Goal: Information Seeking & Learning: Learn about a topic

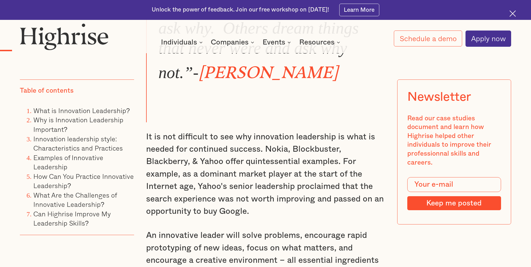
scroll to position [560, 0]
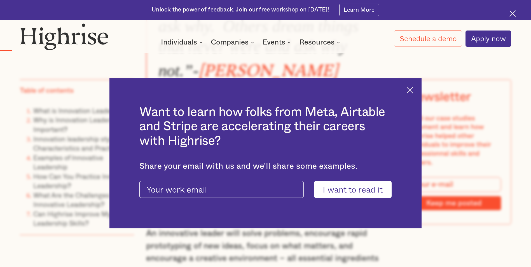
click at [406, 91] on div "Want to learn how folks from Meta, Airtable and Stripe are accelerating their c…" at bounding box center [265, 153] width 312 height 150
click at [419, 90] on div "Want to learn how folks from Meta, Airtable and Stripe are accelerating their c…" at bounding box center [265, 153] width 312 height 150
click at [408, 88] on div "Want to learn how folks from Meta, Airtable and Stripe are accelerating their c…" at bounding box center [265, 153] width 312 height 150
click at [413, 90] on img at bounding box center [410, 90] width 6 height 6
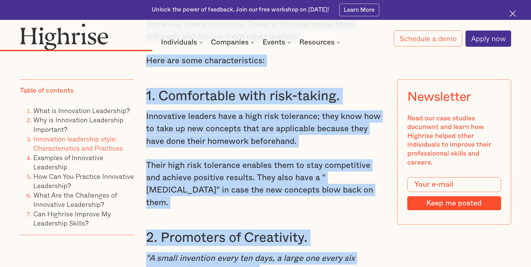
scroll to position [2242, 0]
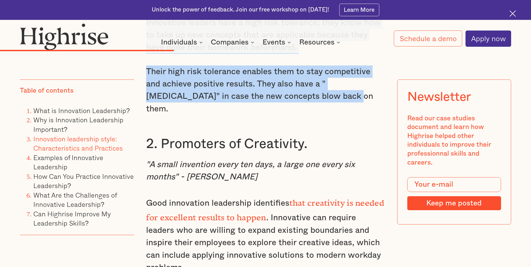
drag, startPoint x: 145, startPoint y: 114, endPoint x: 279, endPoint y: 85, distance: 137.1
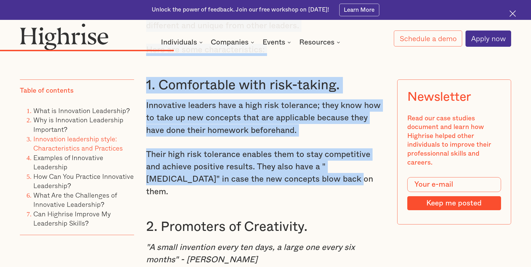
scroll to position [2102, 0]
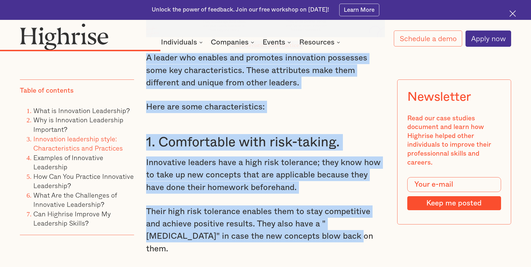
copy div "Innovation leadership is a management style that integrates different leadershi…"
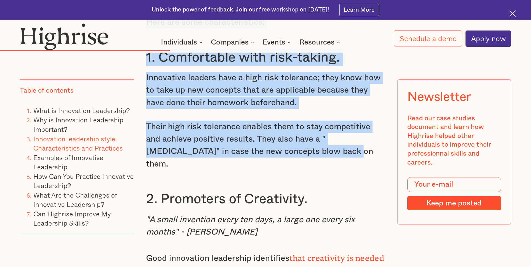
scroll to position [2214, 0]
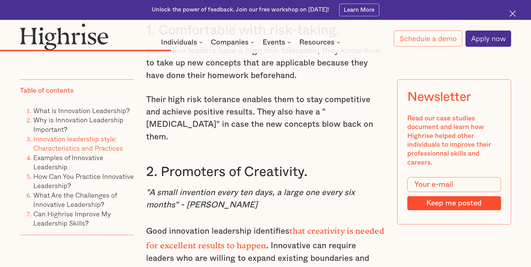
click at [147, 164] on h3 "2. Promoters of Creativity." at bounding box center [265, 172] width 239 height 17
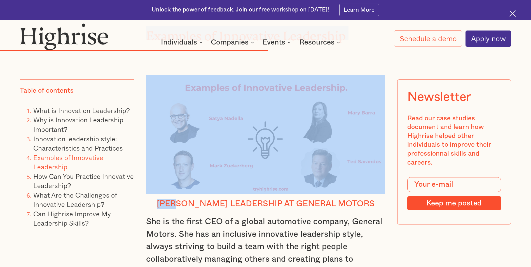
scroll to position [3263, 0]
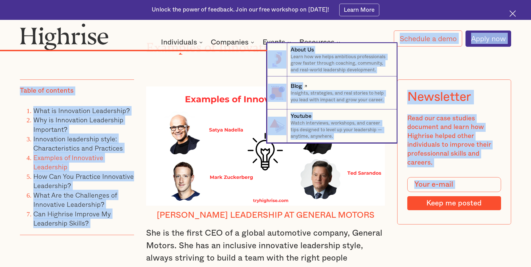
drag, startPoint x: 147, startPoint y: 143, endPoint x: 242, endPoint y: 75, distance: 117.3
click at [242, 75] on body "Unlock the power of feedback. Join our free workshop on [DATE]! Learn More Inte…" at bounding box center [265, 126] width 531 height 6779
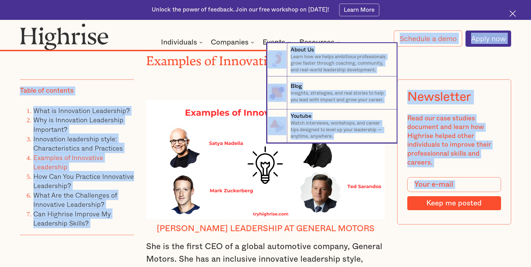
scroll to position [3207, 0]
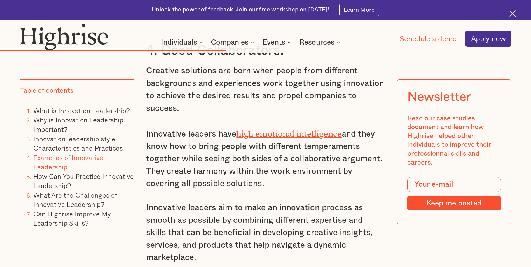
scroll to position [2731, 0]
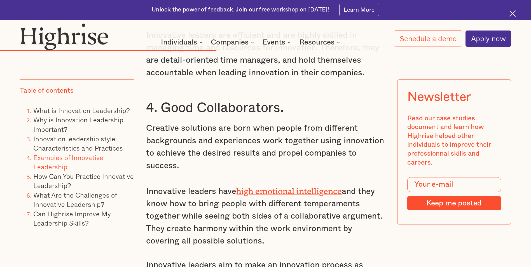
click at [510, 11] on div at bounding box center [515, 15] width 10 height 10
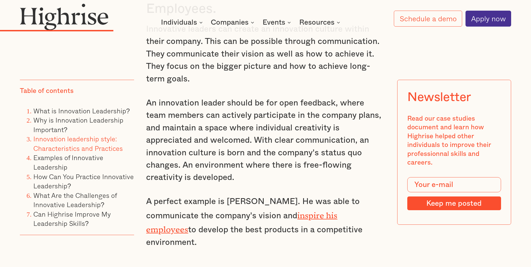
scroll to position [1479, 0]
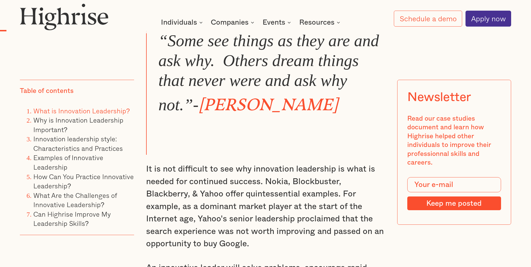
scroll to position [535, 0]
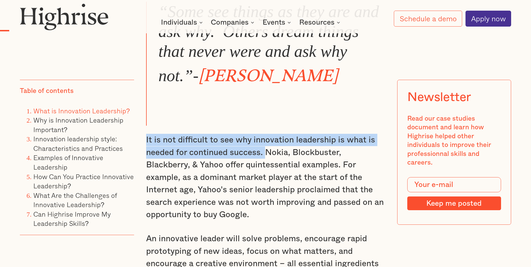
drag, startPoint x: 146, startPoint y: 139, endPoint x: 264, endPoint y: 157, distance: 119.0
click at [264, 157] on p "It is not difficult to see why innovation leadership is what is needed for cont…" at bounding box center [265, 177] width 239 height 87
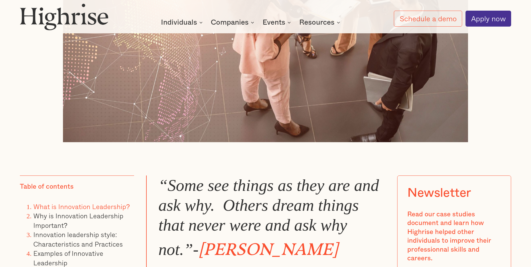
scroll to position [451, 0]
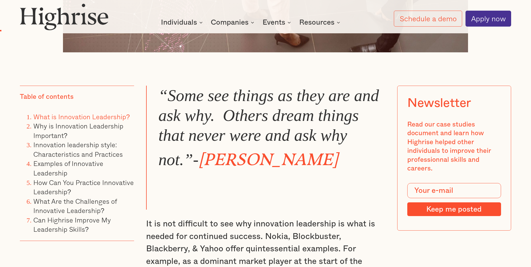
click at [345, 185] on blockquote "“Some see things as they are and ask why. Others dream things that never were a…" at bounding box center [265, 148] width 239 height 124
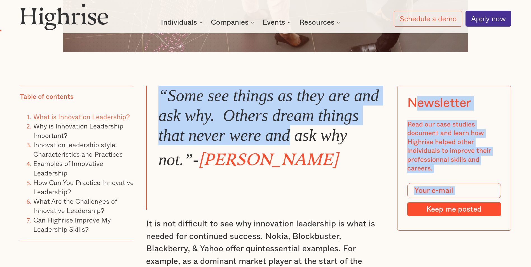
drag, startPoint x: 151, startPoint y: 88, endPoint x: 289, endPoint y: 143, distance: 147.9
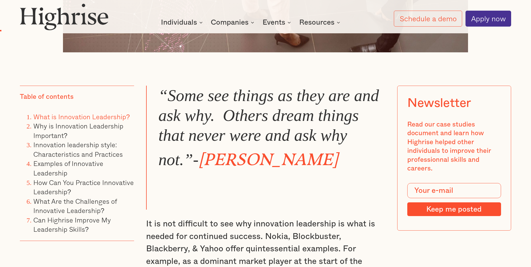
drag, startPoint x: 289, startPoint y: 143, endPoint x: 324, endPoint y: 185, distance: 54.0
click at [324, 185] on blockquote "“Some see things as they are and ask why. Others dream things that never were a…" at bounding box center [265, 148] width 239 height 124
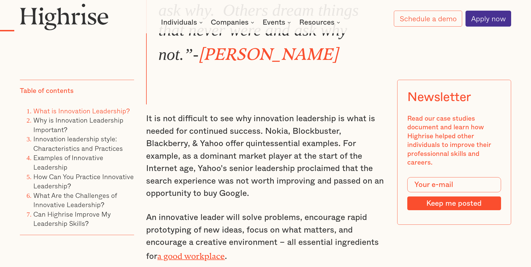
scroll to position [591, 0]
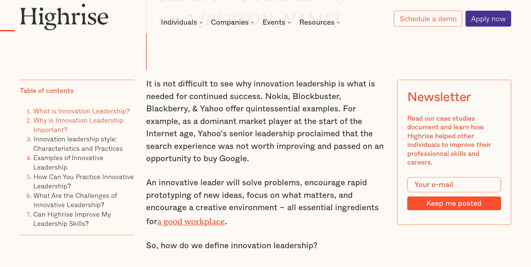
click at [88, 122] on link "Why is Innovation Leadership Important?" at bounding box center [78, 125] width 90 height 20
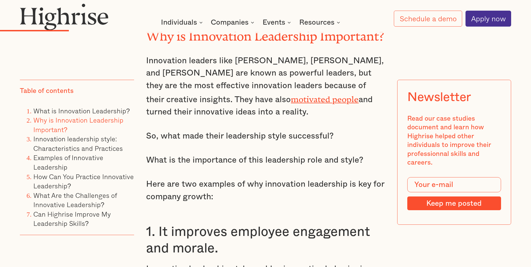
scroll to position [1161, 0]
click at [110, 115] on li "What is Innovation Leadership?" at bounding box center [83, 111] width 101 height 10
click at [110, 112] on link "What is Innovation Leadership?" at bounding box center [81, 110] width 97 height 10
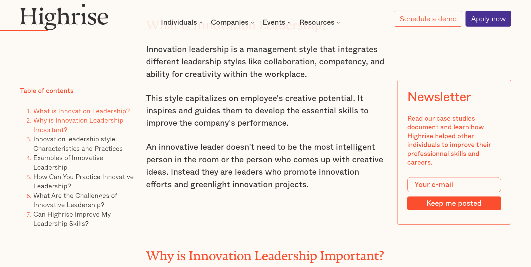
scroll to position [940, 0]
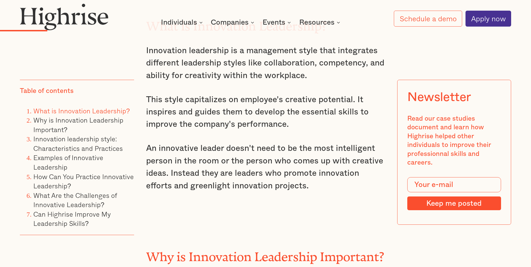
click at [218, 94] on p "This style capitalizes on employee's creative potential. It inspires and guides…" at bounding box center [265, 112] width 239 height 37
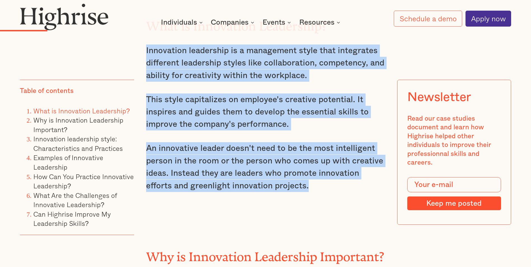
drag, startPoint x: 146, startPoint y: 45, endPoint x: 290, endPoint y: 186, distance: 201.2
drag, startPoint x: 290, startPoint y: 186, endPoint x: 259, endPoint y: 176, distance: 32.7
copy div "Innovation leadership is a management style that integrates different leadershi…"
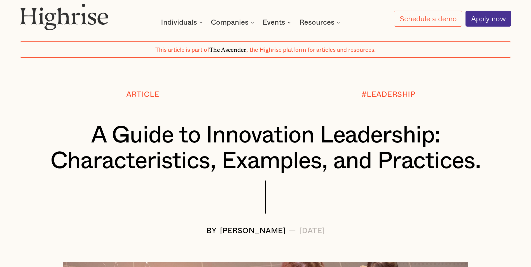
scroll to position [28, 0]
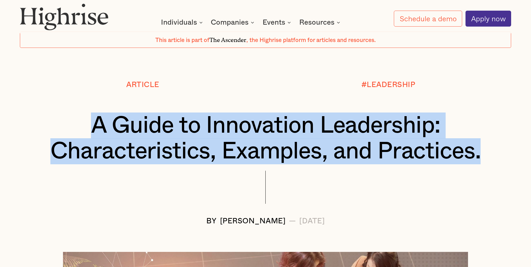
drag, startPoint x: 83, startPoint y: 123, endPoint x: 501, endPoint y: 161, distance: 419.2
click at [501, 161] on div "A Guide to Innovation Leadership: Characteristics, Examples, and Practices." at bounding box center [265, 139] width 491 height 52
drag, startPoint x: 501, startPoint y: 161, endPoint x: 355, endPoint y: 161, distance: 145.9
copy h1 "A Guide to Innovation Leadership: Characteristics, Examples, and Practices."
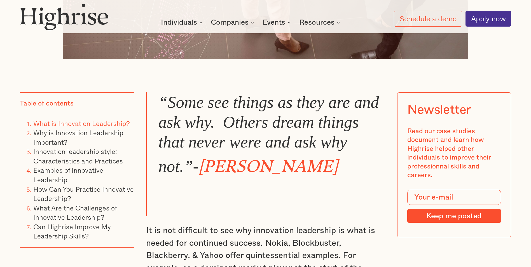
scroll to position [448, 0]
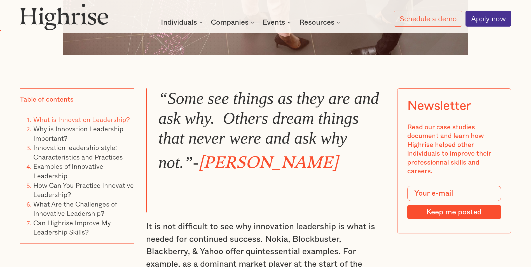
click at [356, 191] on blockquote "“Some see things as they are and ask why. Others dream things that never were a…" at bounding box center [265, 150] width 239 height 124
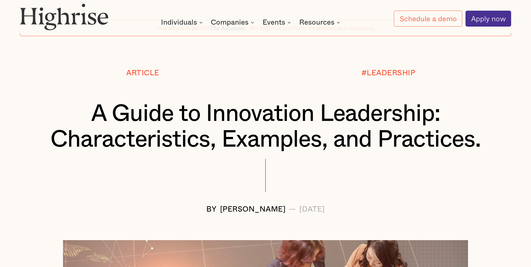
scroll to position [0, 0]
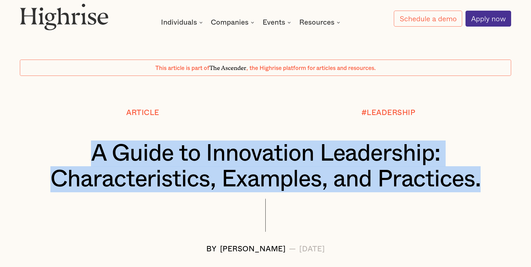
drag, startPoint x: 92, startPoint y: 145, endPoint x: 499, endPoint y: 183, distance: 409.1
click at [499, 183] on div "A Guide to Innovation Leadership: Characteristics, Examples, and Practices." at bounding box center [265, 167] width 491 height 52
copy h1 "A Guide to Innovation Leadership: Characteristics, Examples, and Practices."
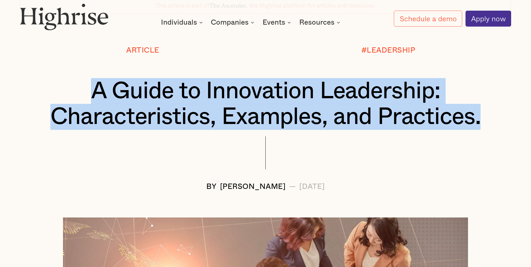
scroll to position [112, 0]
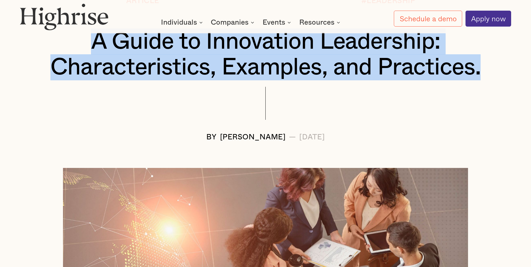
drag, startPoint x: 173, startPoint y: 132, endPoint x: 378, endPoint y: 141, distance: 205.1
click at [378, 141] on div "Article #LEADERSHIP A Guide to Innovation Leadership: Characteristics, Examples…" at bounding box center [265, 69] width 531 height 144
copy div "BY [PERSON_NAME] — [DATE]"
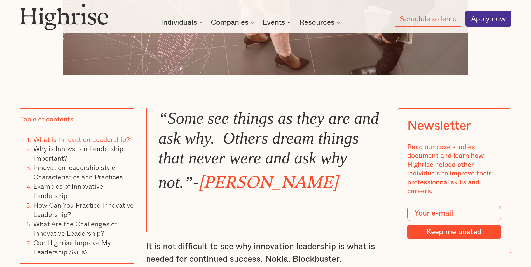
scroll to position [448, 0]
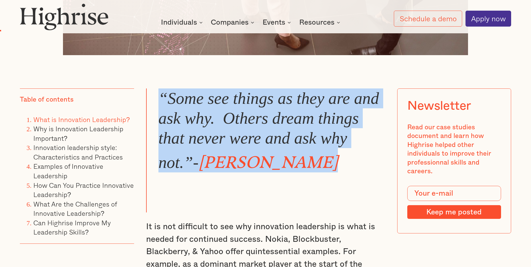
drag, startPoint x: 161, startPoint y: 94, endPoint x: 333, endPoint y: 164, distance: 185.5
click at [333, 164] on blockquote "“Some see things as they are and ask why. Others dream things that never were a…" at bounding box center [265, 150] width 239 height 124
copy blockquote "“Some see things as they are and ask why. Others dream things that never were a…"
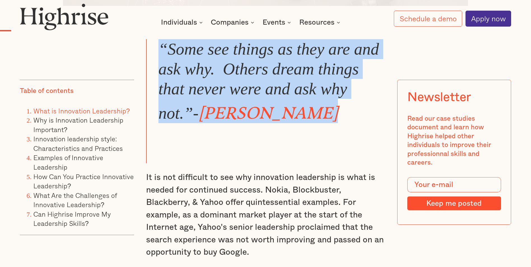
scroll to position [616, 0]
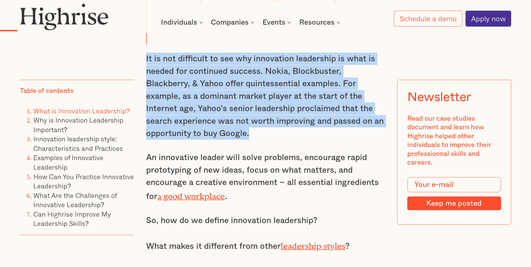
drag, startPoint x: 146, startPoint y: 58, endPoint x: 257, endPoint y: 139, distance: 137.6
click at [257, 139] on p "It is not difficult to see why innovation leadership is what is needed for cont…" at bounding box center [265, 96] width 239 height 87
copy p "It is not difficult to see why innovation leadership is what is needed for cont…"
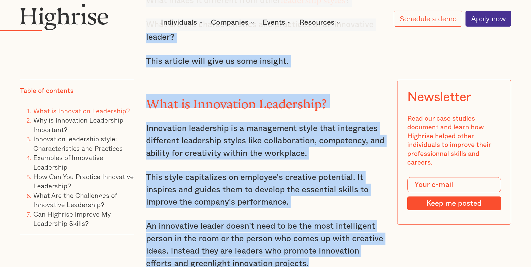
scroll to position [886, 0]
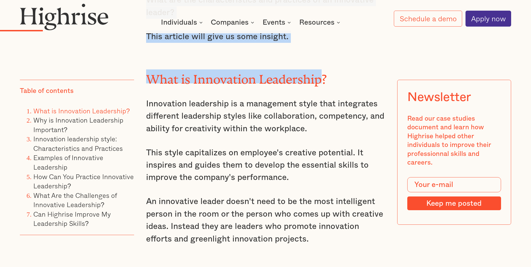
drag, startPoint x: 147, startPoint y: 102, endPoint x: 324, endPoint y: 61, distance: 181.6
copy div "An innovative leader will solve problems, encourage rapid prototyping of new id…"
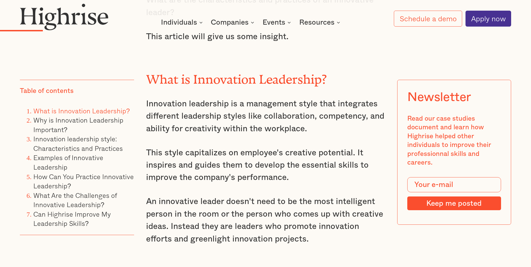
click at [156, 98] on p "Innovation leadership is a management style that integrates different leadershi…" at bounding box center [265, 116] width 239 height 37
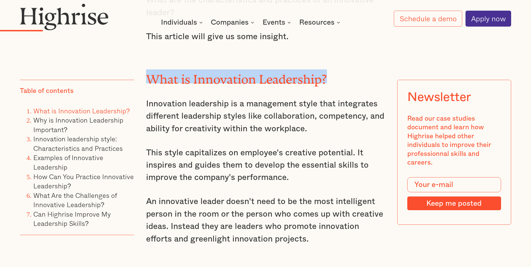
drag, startPoint x: 151, startPoint y: 76, endPoint x: 340, endPoint y: 76, distance: 188.7
click at [340, 76] on h2 "What is Innovation Leadership?" at bounding box center [265, 76] width 239 height 14
copy h2 "What is Innovation Leadership?"
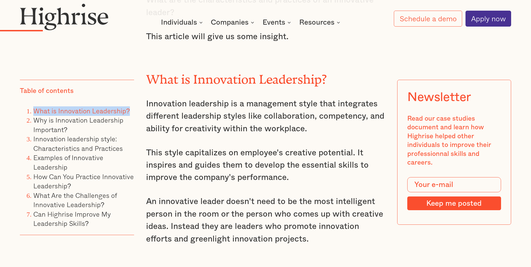
drag, startPoint x: 23, startPoint y: 110, endPoint x: 133, endPoint y: 114, distance: 110.1
click at [133, 114] on ol "What is Innovation Leadership? Why is Innovation Leadership Important? Innovati…" at bounding box center [77, 167] width 114 height 122
copy link "What is Innovation Leadership?"
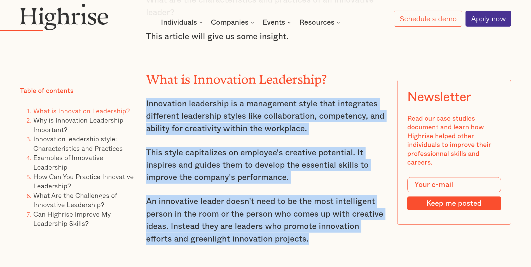
drag, startPoint x: 143, startPoint y: 103, endPoint x: 292, endPoint y: 237, distance: 200.7
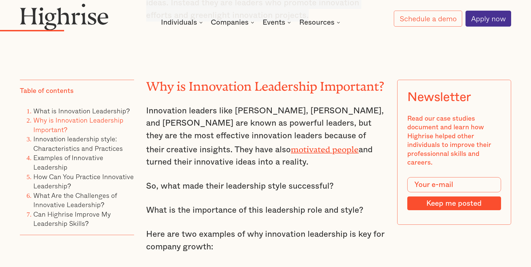
scroll to position [1082, 0]
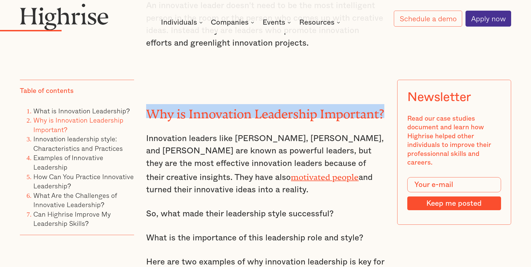
drag, startPoint x: 147, startPoint y: 113, endPoint x: 384, endPoint y: 113, distance: 236.9
click at [384, 113] on h2 "Why is Innovation Leadership Important?" at bounding box center [265, 111] width 239 height 14
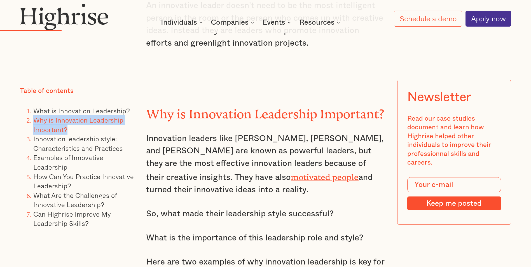
drag, startPoint x: 22, startPoint y: 119, endPoint x: 71, endPoint y: 130, distance: 49.7
click at [71, 130] on ol "What is Innovation Leadership? Why is Innovation Leadership Important? Innovati…" at bounding box center [77, 167] width 114 height 122
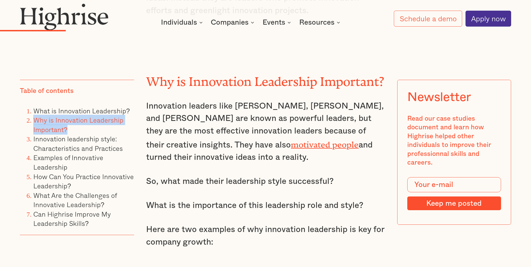
scroll to position [1138, 0]
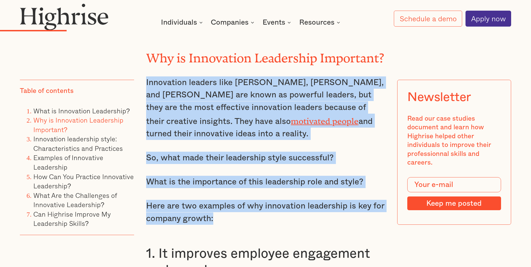
drag, startPoint x: 146, startPoint y: 84, endPoint x: 275, endPoint y: 223, distance: 189.0
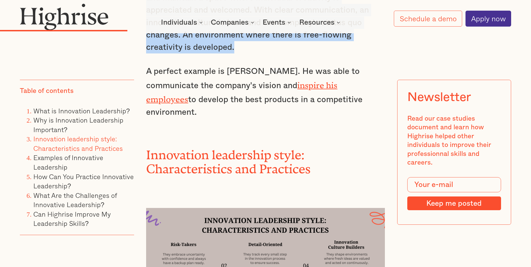
scroll to position [1774, 0]
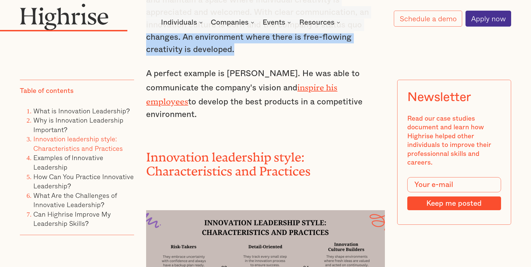
drag, startPoint x: 146, startPoint y: 140, endPoint x: 335, endPoint y: 103, distance: 192.9
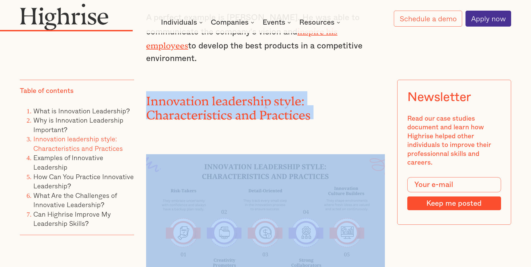
drag, startPoint x: 144, startPoint y: 85, endPoint x: 340, endPoint y: 115, distance: 197.7
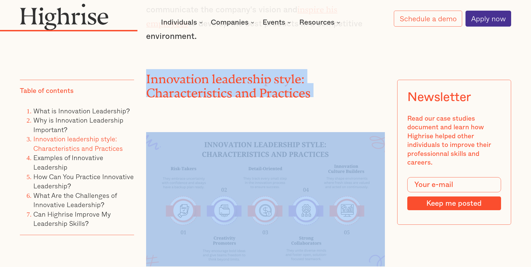
scroll to position [1886, 0]
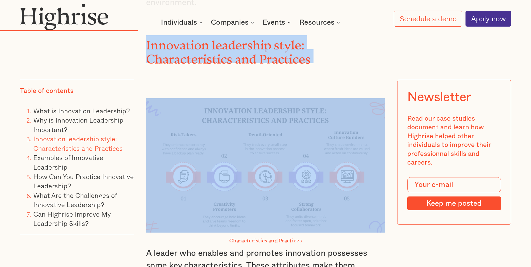
drag, startPoint x: 240, startPoint y: 151, endPoint x: 214, endPoint y: 160, distance: 28.1
click at [214, 160] on img at bounding box center [265, 165] width 239 height 134
click at [224, 146] on img at bounding box center [265, 165] width 239 height 134
click at [246, 78] on div at bounding box center [265, 155] width 239 height 155
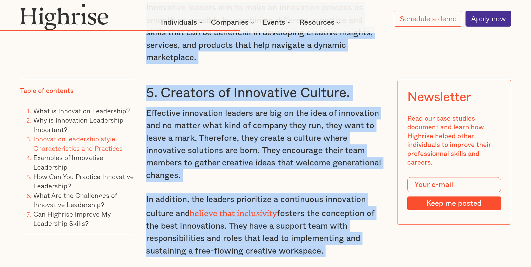
scroll to position [3011, 0]
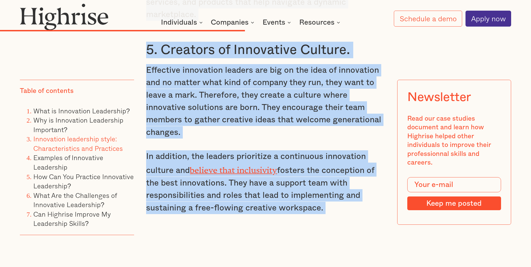
drag, startPoint x: 143, startPoint y: 127, endPoint x: 359, endPoint y: 157, distance: 217.4
click at [359, 157] on div "“Some see things as they are and ask why. Others dream things that never were a…" at bounding box center [265, 255] width 491 height 5460
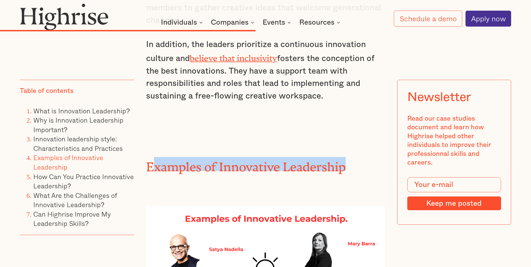
drag, startPoint x: 155, startPoint y: 99, endPoint x: 345, endPoint y: 106, distance: 189.9
click at [345, 157] on h2 "Examples of Innovative Leadership" at bounding box center [265, 164] width 239 height 14
drag, startPoint x: 345, startPoint y: 106, endPoint x: 186, endPoint y: 106, distance: 159.3
click at [186, 157] on h2 "Examples of Innovative Leadership" at bounding box center [265, 164] width 239 height 14
drag, startPoint x: 152, startPoint y: 97, endPoint x: 354, endPoint y: 100, distance: 201.3
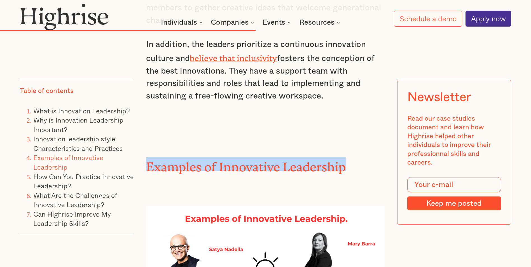
click at [354, 157] on h2 "Examples of Innovative Leadership" at bounding box center [265, 164] width 239 height 14
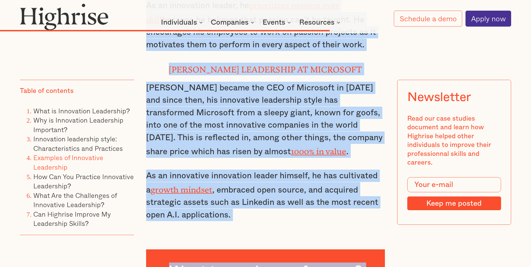
scroll to position [3910, 0]
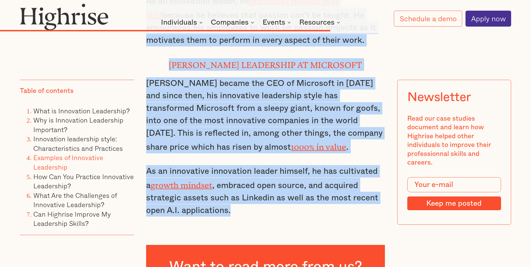
drag, startPoint x: 146, startPoint y: 94, endPoint x: 356, endPoint y: 134, distance: 213.0
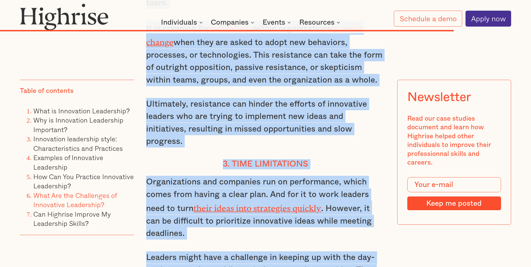
scroll to position [5247, 0]
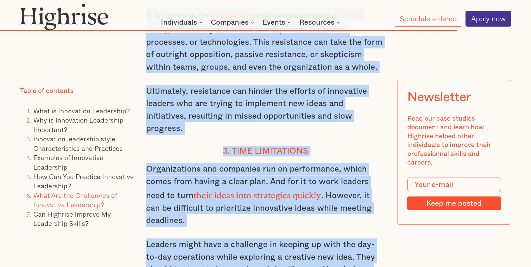
drag, startPoint x: 146, startPoint y: 122, endPoint x: 347, endPoint y: 191, distance: 213.4
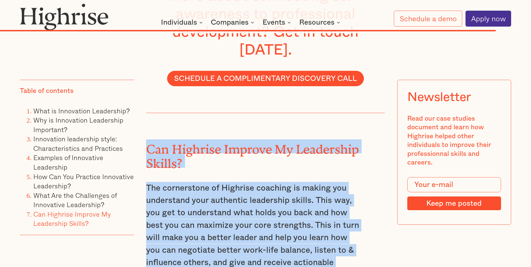
scroll to position [5678, 0]
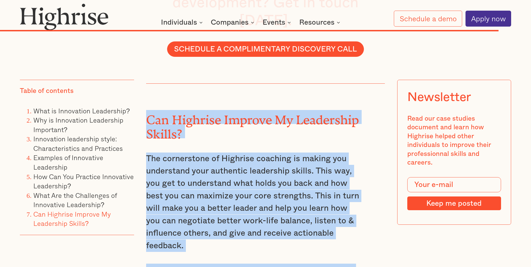
drag, startPoint x: 149, startPoint y: 112, endPoint x: 338, endPoint y: 169, distance: 197.8
click at [338, 169] on div "Can Highrise Improve My Leadership Skills? The cornerstone of Highrise coaching…" at bounding box center [253, 193] width 215 height 218
